Goal: Complete application form

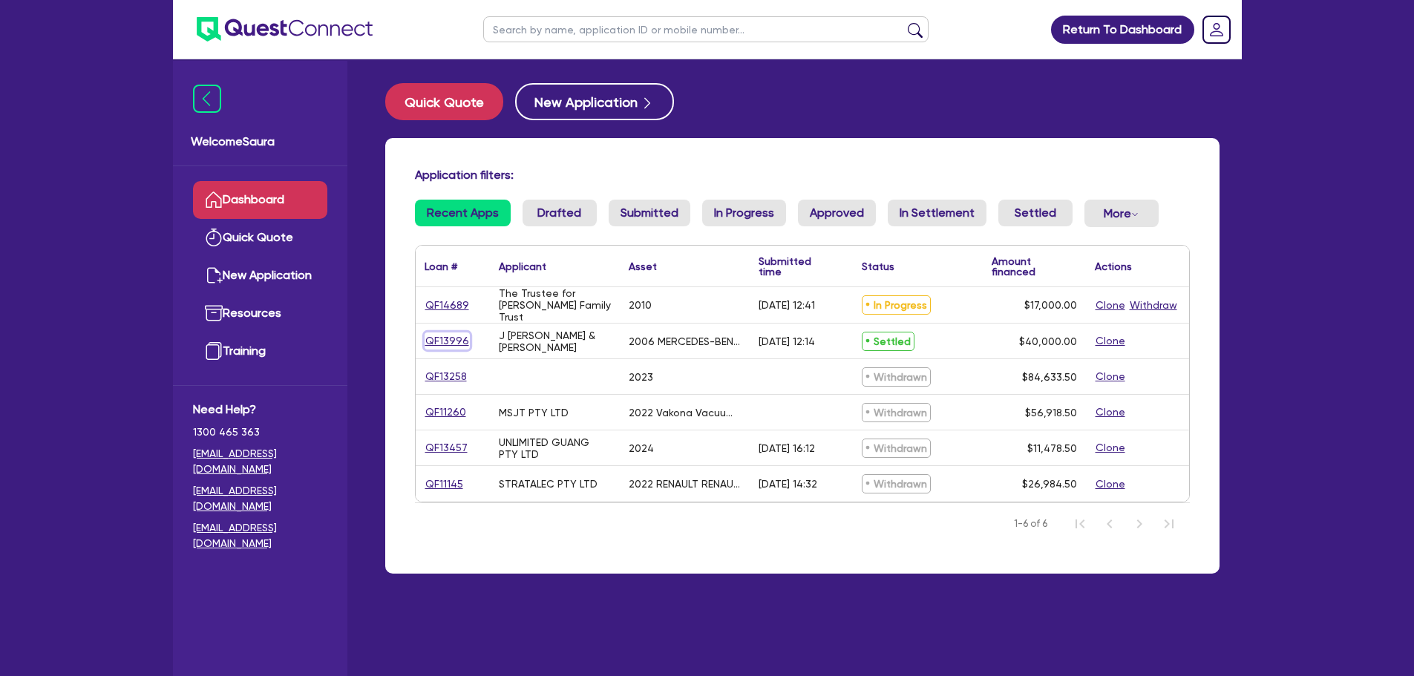
click at [438, 344] on link "QF13996" at bounding box center [447, 341] width 45 height 17
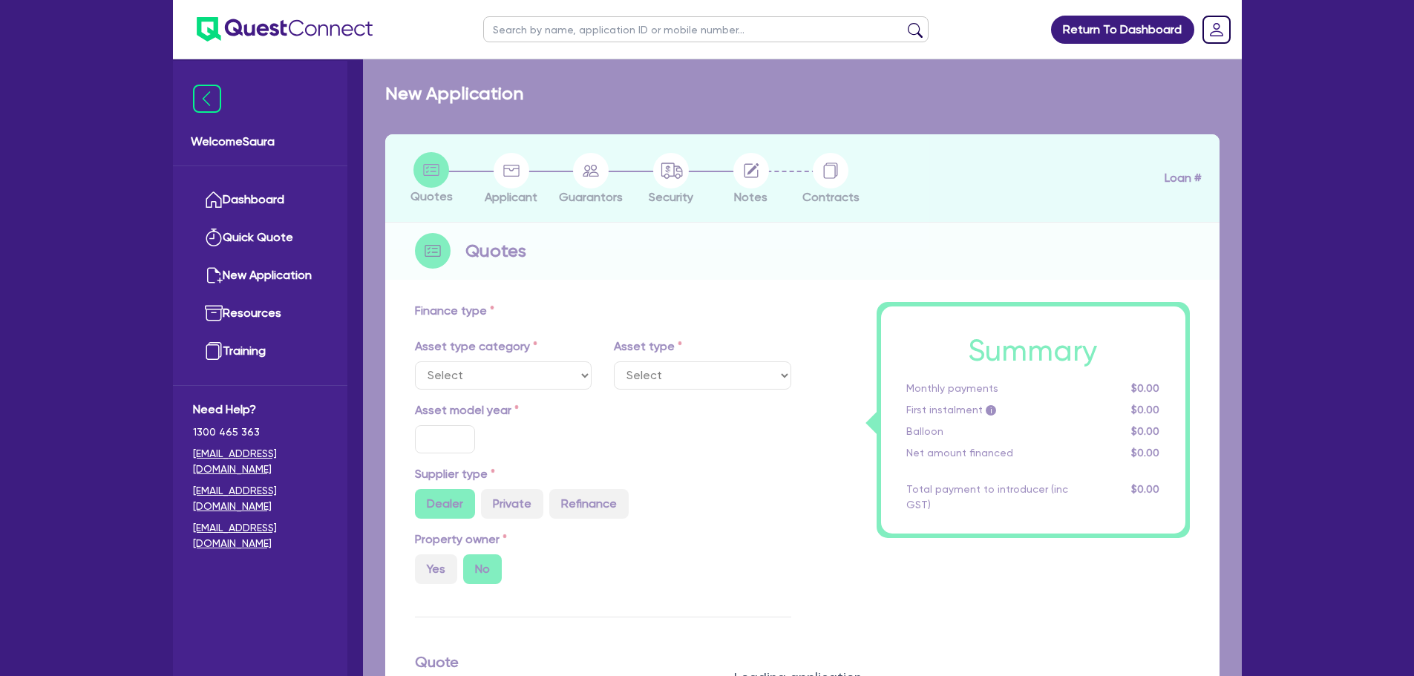
select select "CARS_AND_LIGHT_TRUCKS"
type input "2006"
radio input "false"
radio input "true"
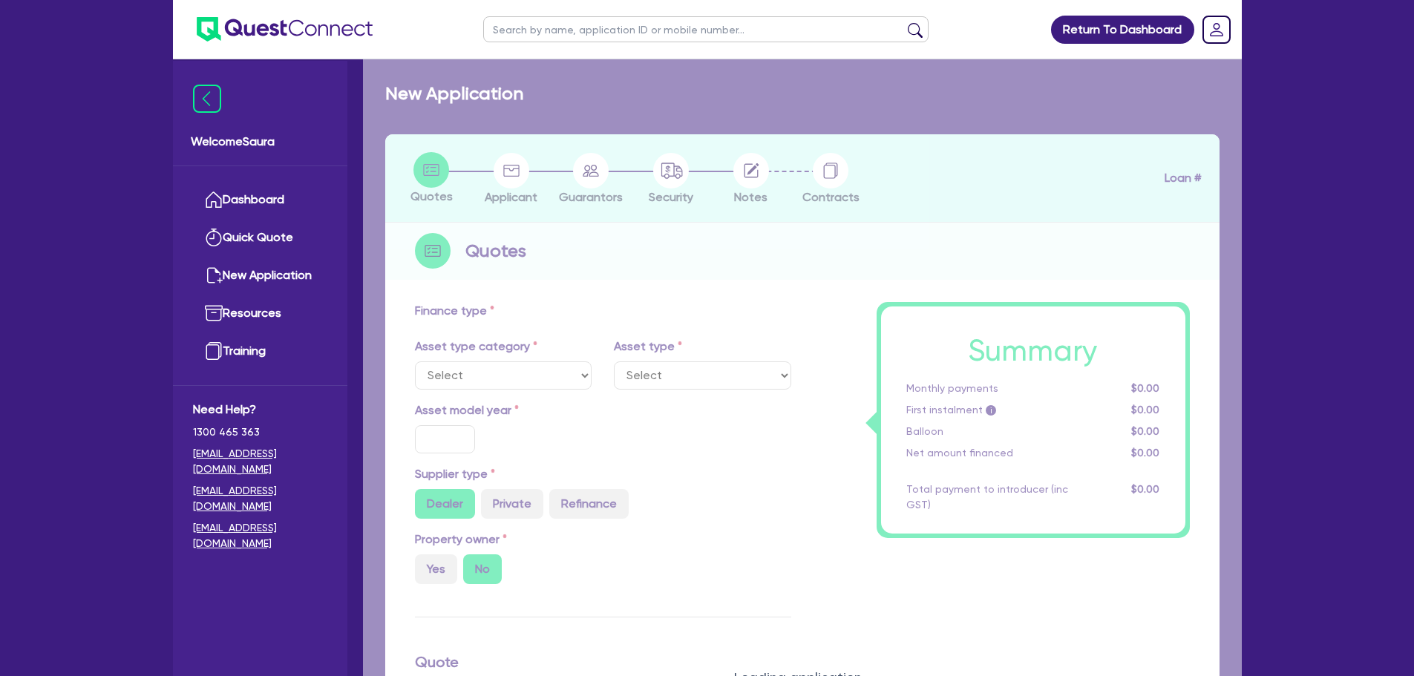
type input "40,000"
type input "3"
type input "1,200"
radio input "true"
type input "19.5"
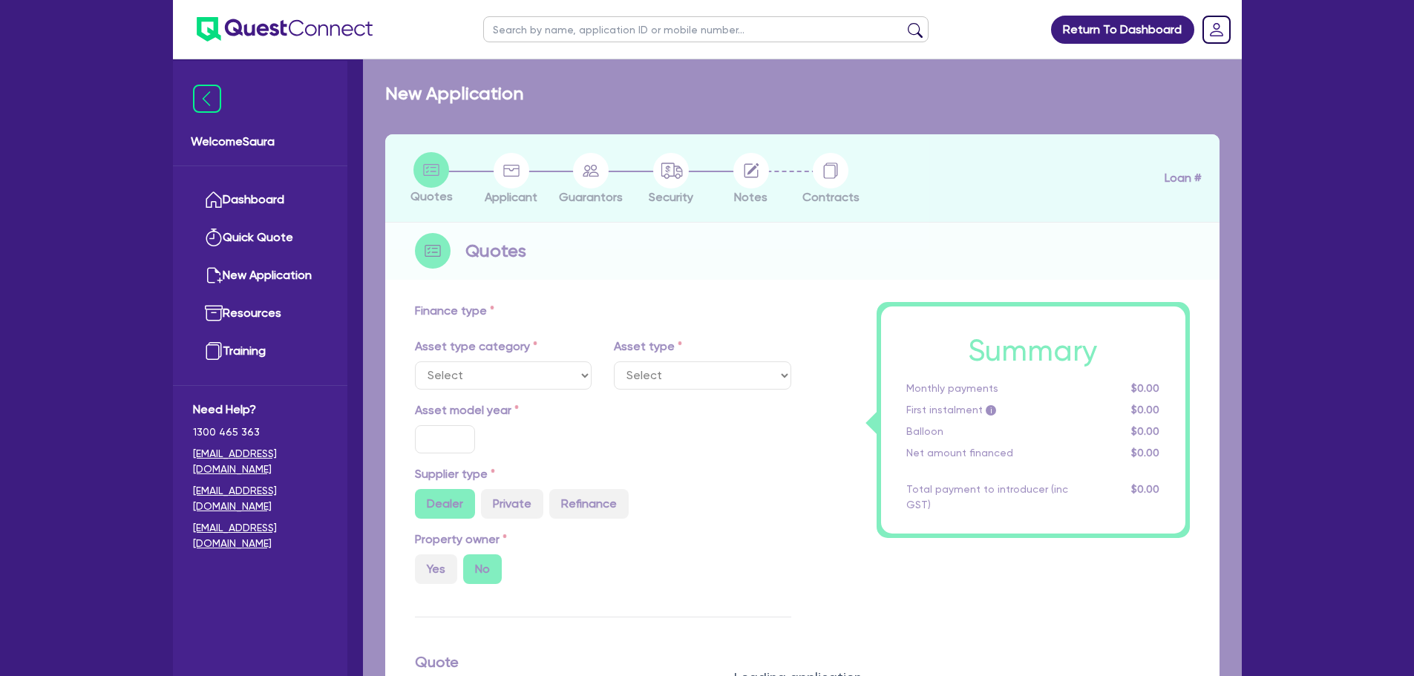
type input "700"
select select "PASSENGER_VEHICLES"
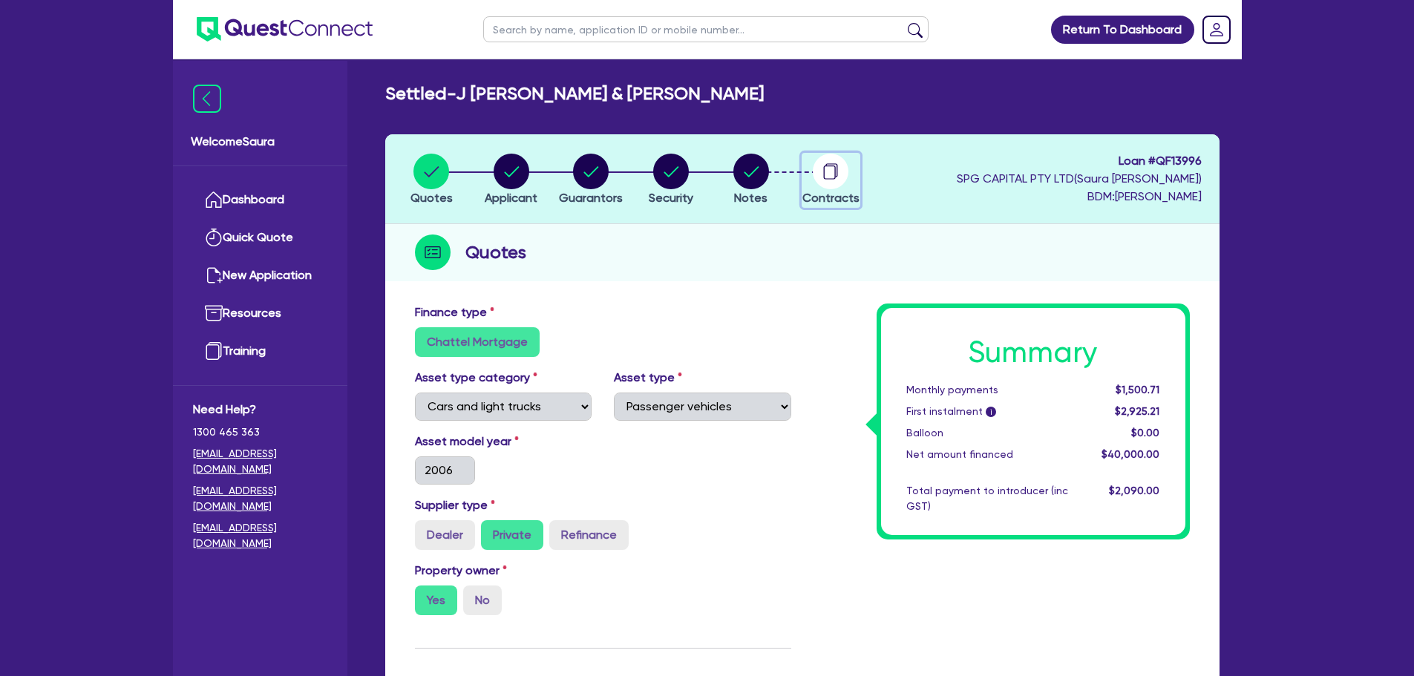
click at [838, 168] on circle "button" at bounding box center [831, 172] width 36 height 36
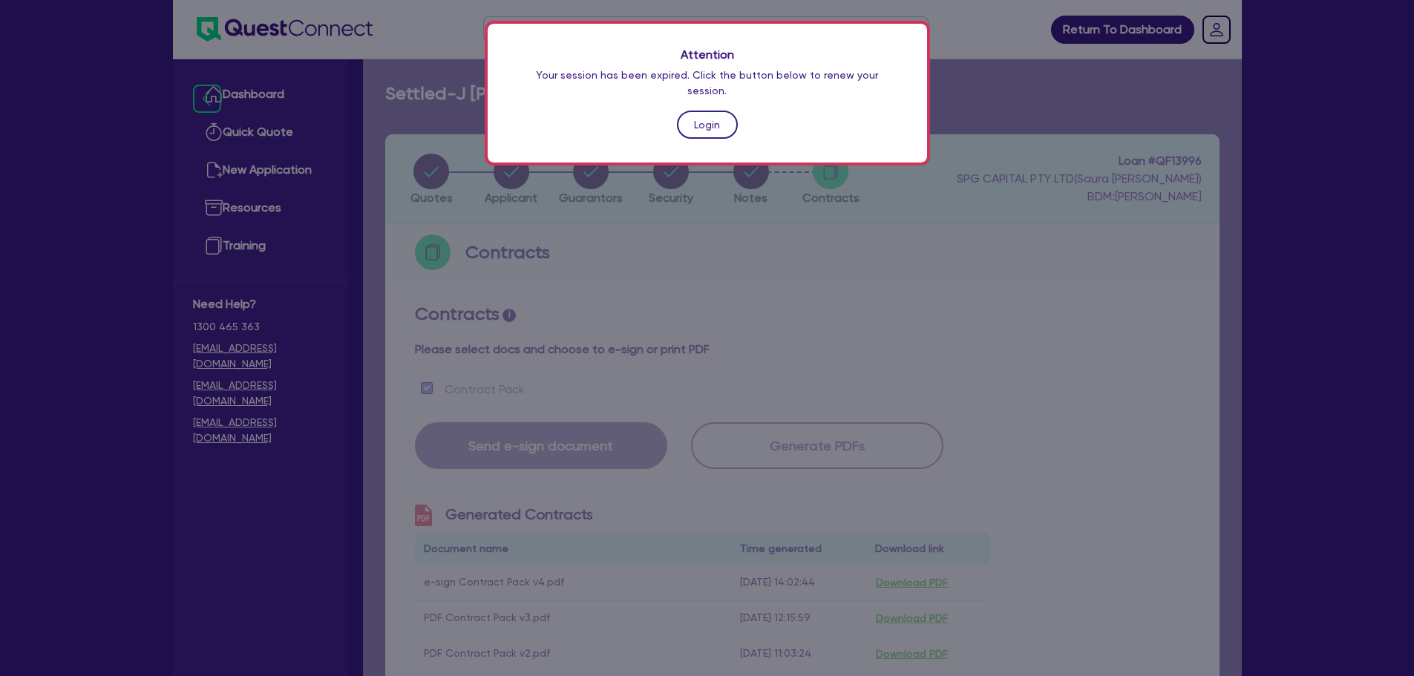
click at [708, 111] on link "Login" at bounding box center [707, 125] width 61 height 28
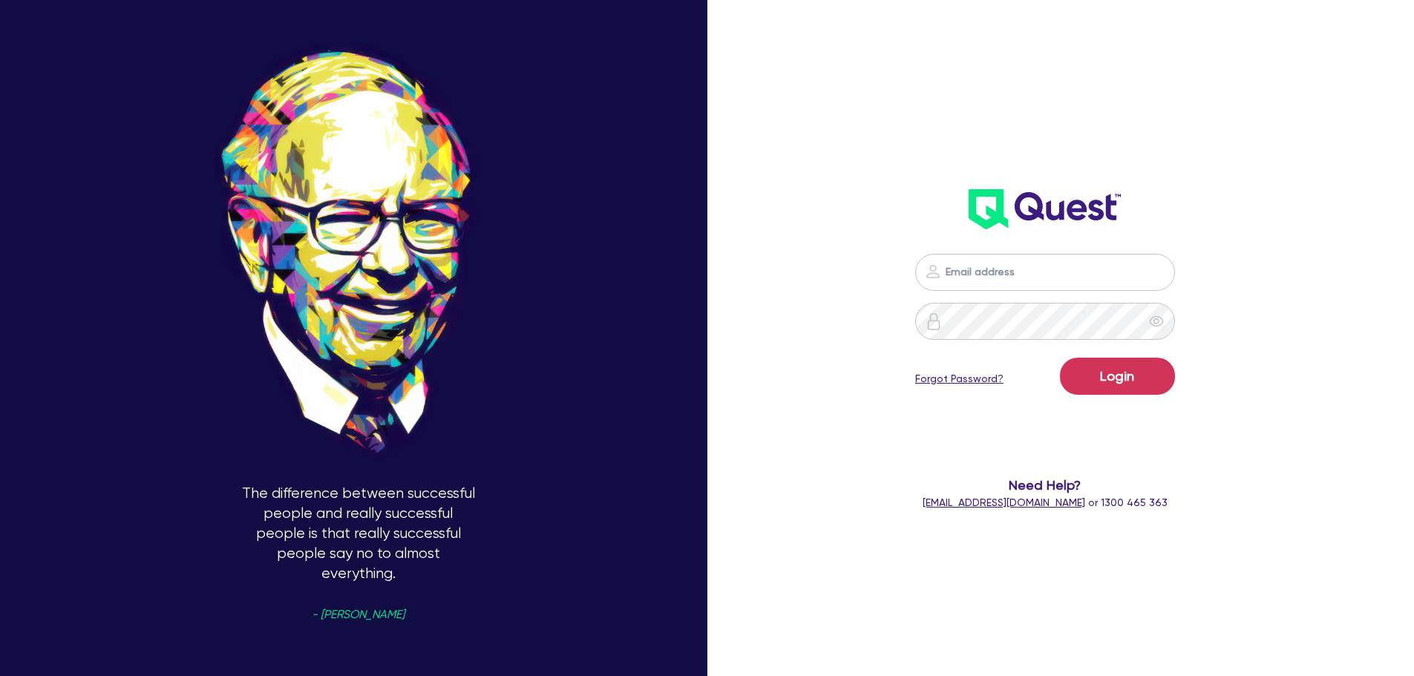
type input "[EMAIL_ADDRESS][DOMAIN_NAME]"
